Goal: Information Seeking & Learning: Check status

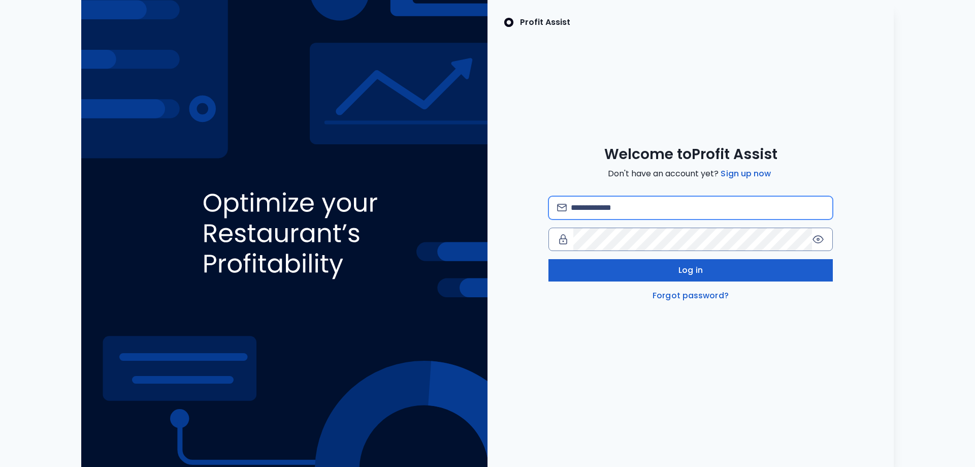
type input "**********"
click at [644, 268] on button "Log in" at bounding box center [691, 270] width 284 height 22
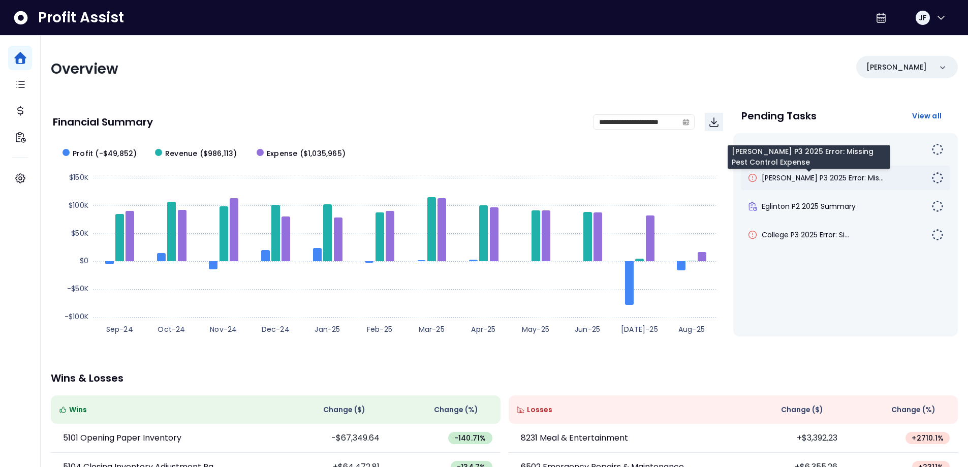
click at [843, 181] on span "[PERSON_NAME] P3 2025 Error: Mis..." at bounding box center [822, 178] width 122 height 10
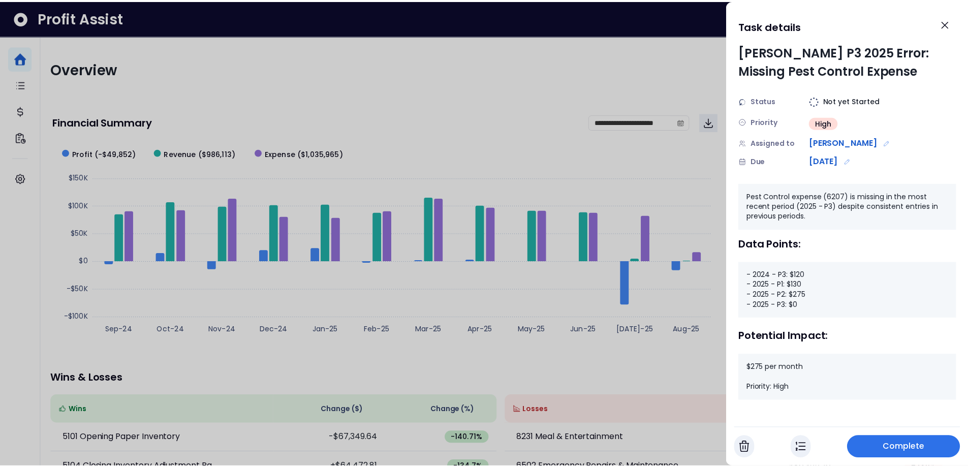
scroll to position [2, 0]
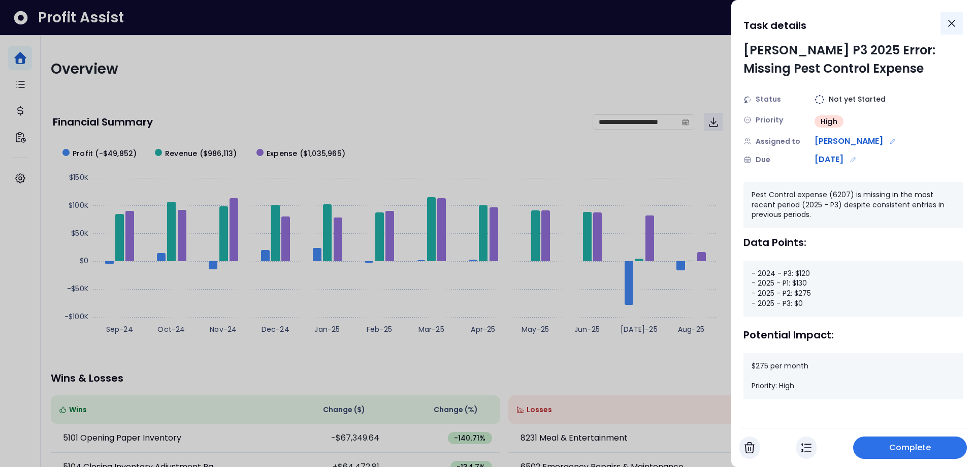
click at [953, 22] on icon "Close" at bounding box center [952, 23] width 6 height 6
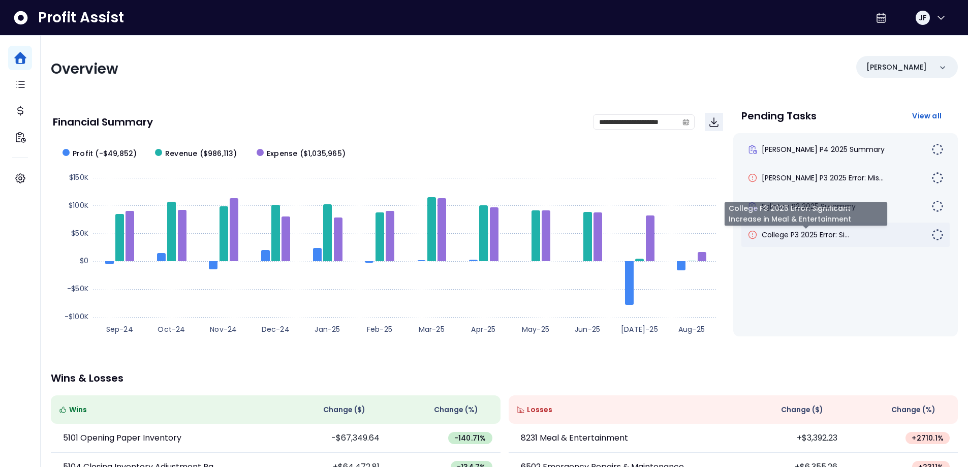
click at [802, 234] on span "College P3 2025 Error: Si..." at bounding box center [804, 235] width 87 height 10
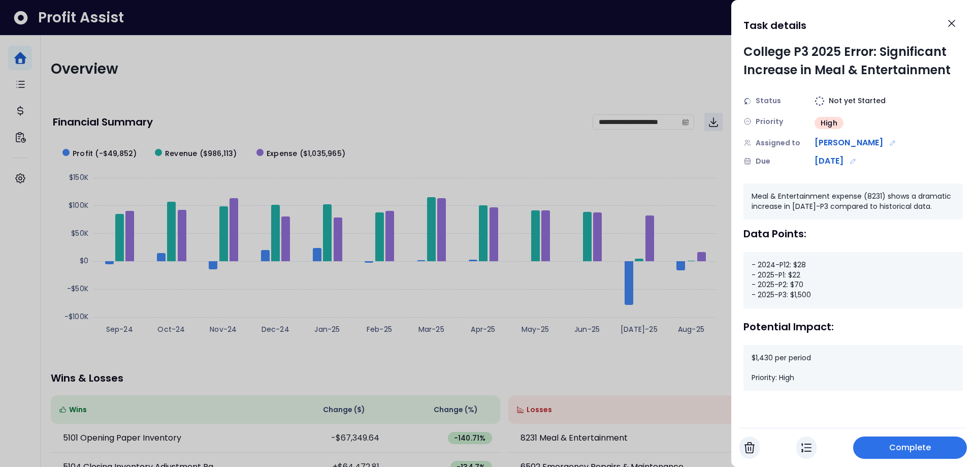
drag, startPoint x: 803, startPoint y: 224, endPoint x: 913, endPoint y: 153, distance: 130.9
click at [917, 153] on div "Status Not yet Started Priority High Assigned to [PERSON_NAME] [DATE]" at bounding box center [853, 131] width 219 height 72
click at [544, 339] on div at bounding box center [487, 233] width 975 height 467
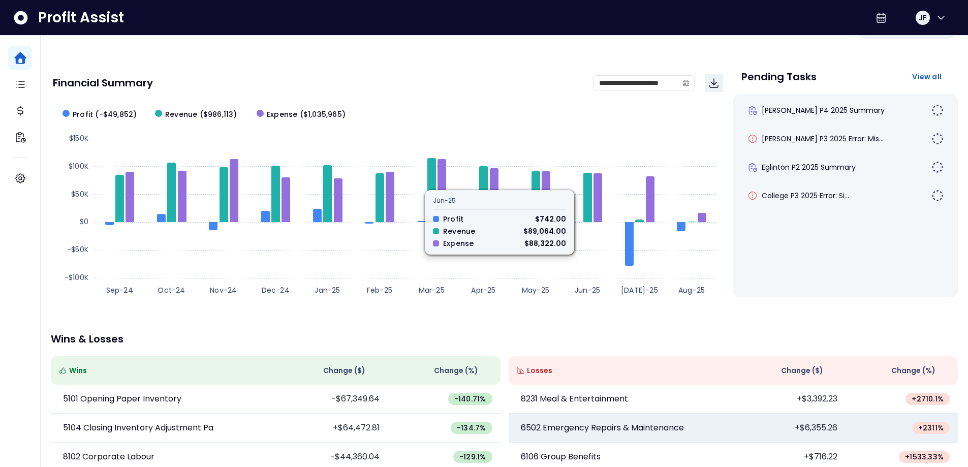
scroll to position [152, 0]
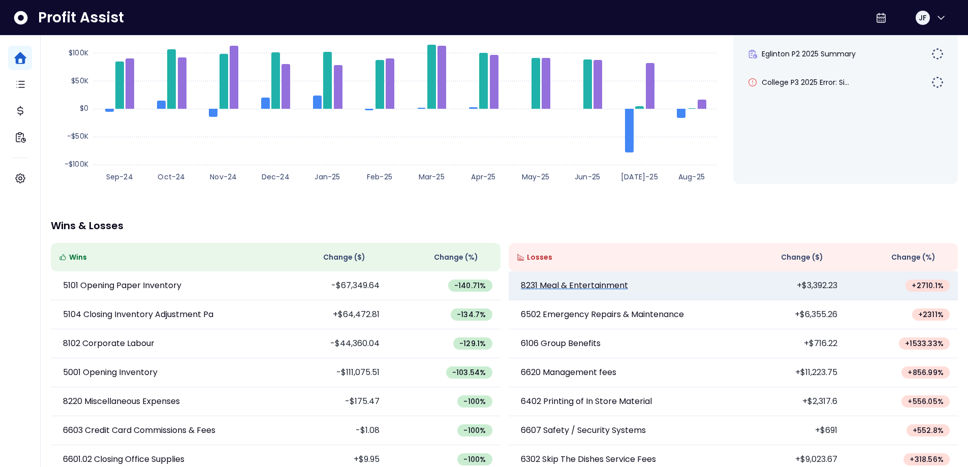
click at [587, 283] on p "8231 Meal & Entertainment" at bounding box center [574, 285] width 107 height 12
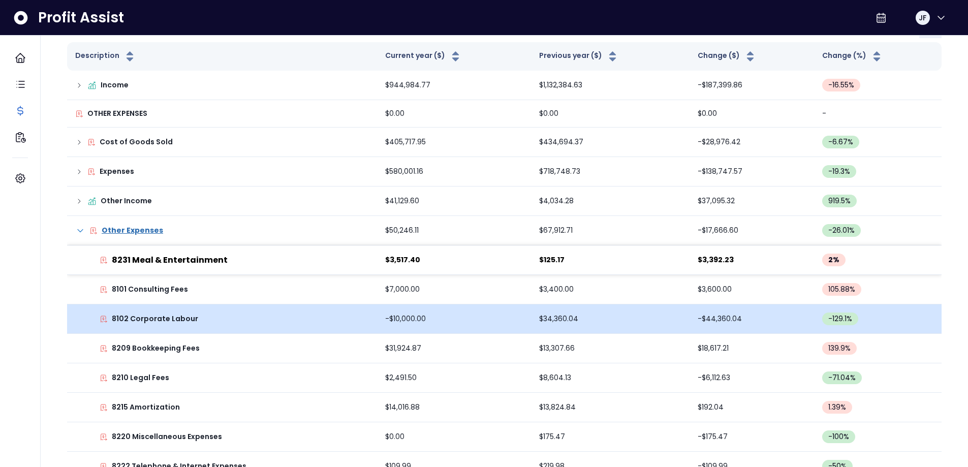
scroll to position [203, 0]
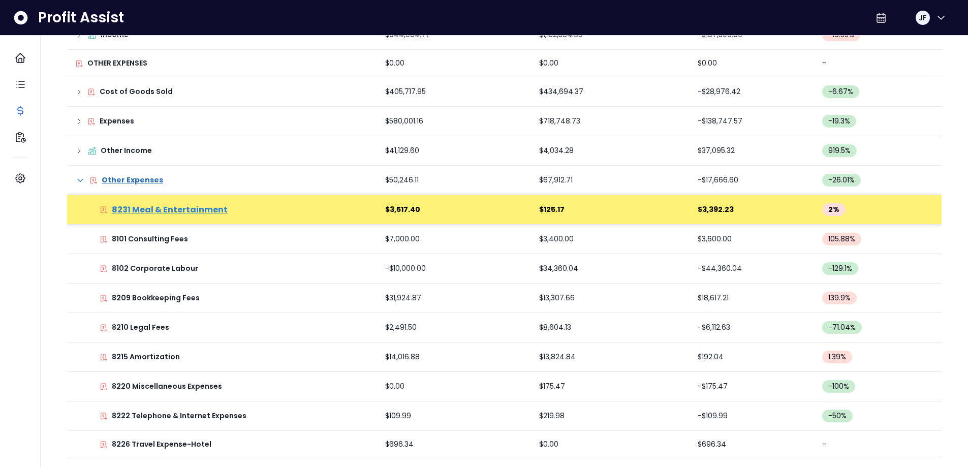
click at [148, 212] on p "8231 Meal & Entertainment" at bounding box center [170, 210] width 116 height 12
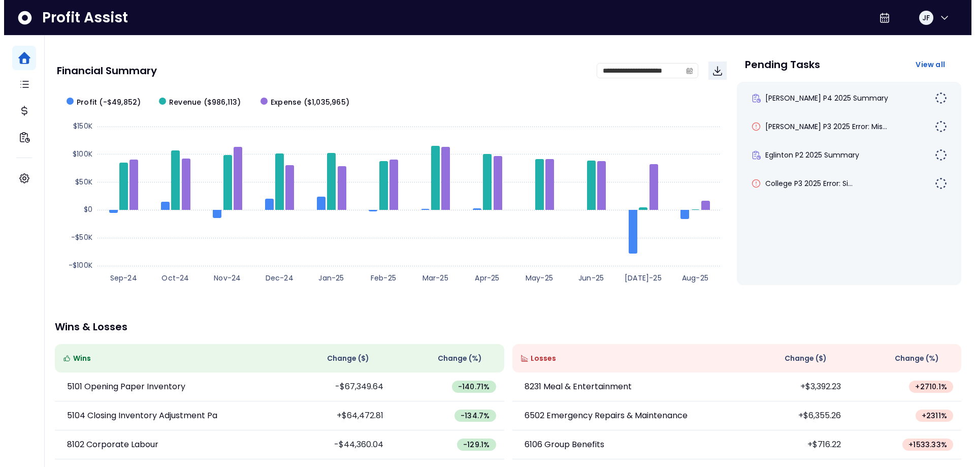
scroll to position [51, 0]
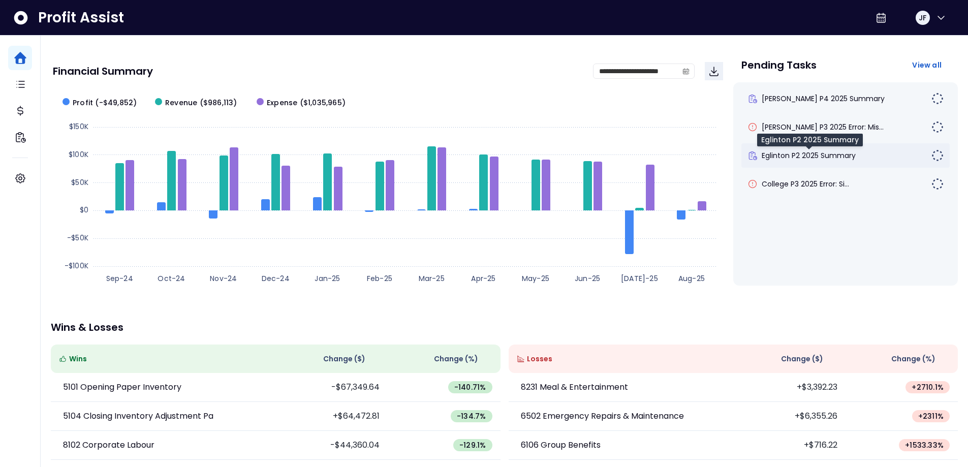
click at [819, 156] on span "Eglinton P2 2025 Summary" at bounding box center [808, 155] width 94 height 10
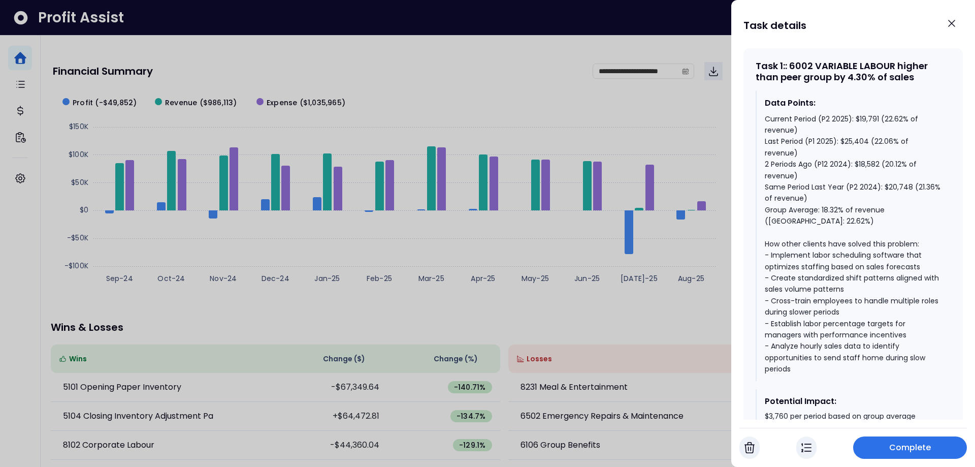
scroll to position [610, 0]
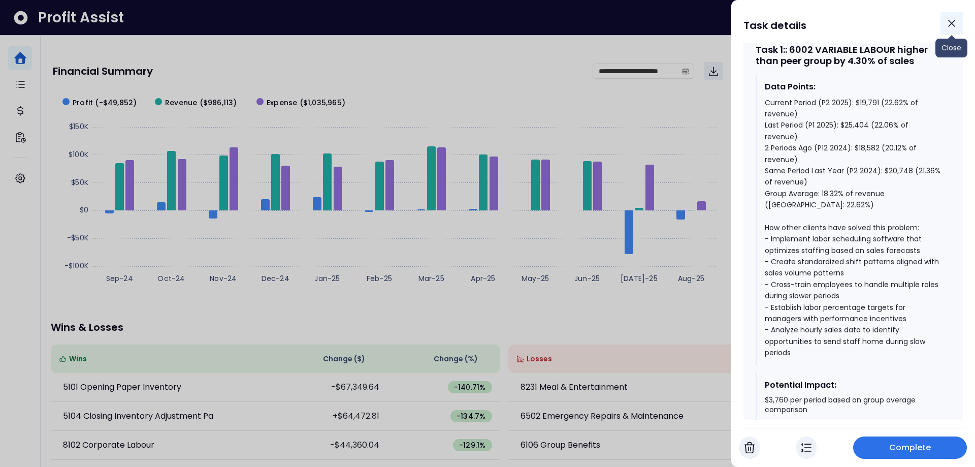
click at [953, 24] on icon "Close" at bounding box center [952, 23] width 6 height 6
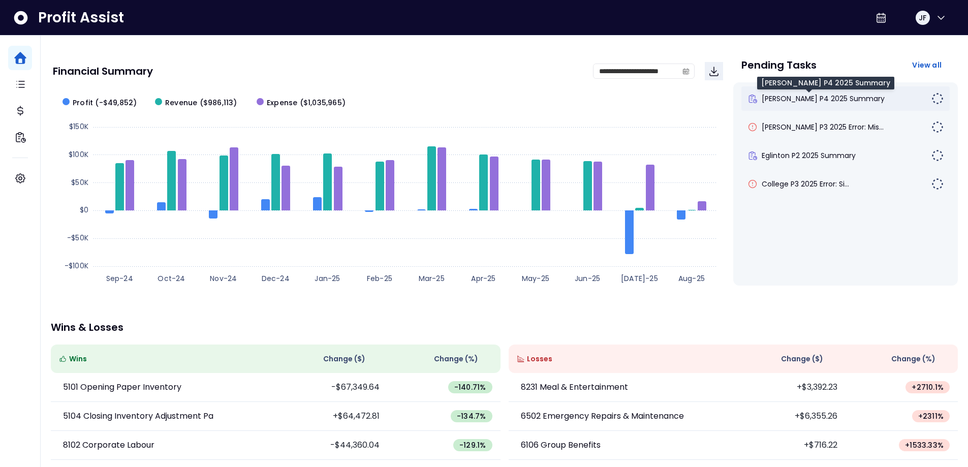
click at [812, 98] on span "[PERSON_NAME] P4 2025 Summary" at bounding box center [822, 98] width 123 height 10
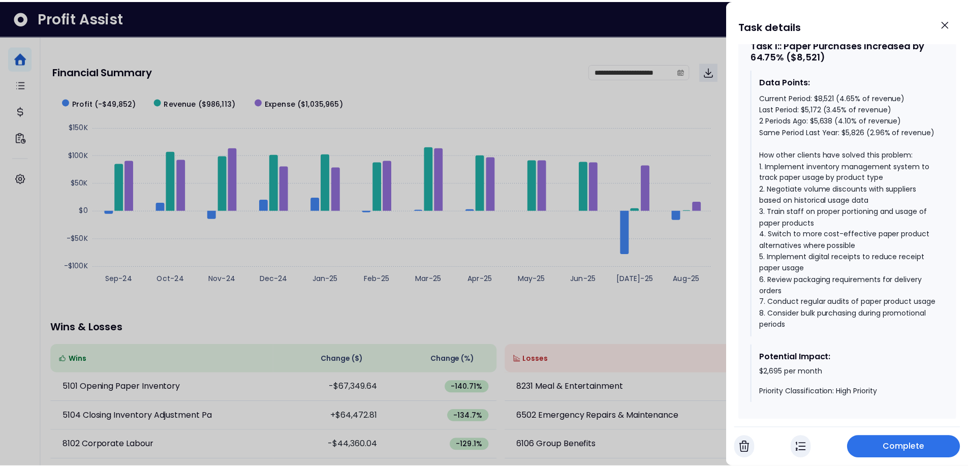
scroll to position [508, 0]
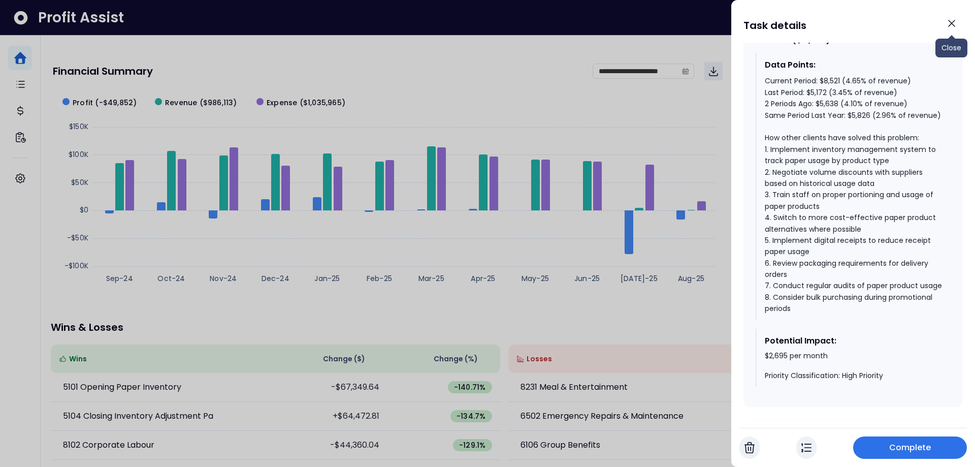
click at [951, 17] on button "Close" at bounding box center [952, 23] width 22 height 22
